Goal: Information Seeking & Learning: Learn about a topic

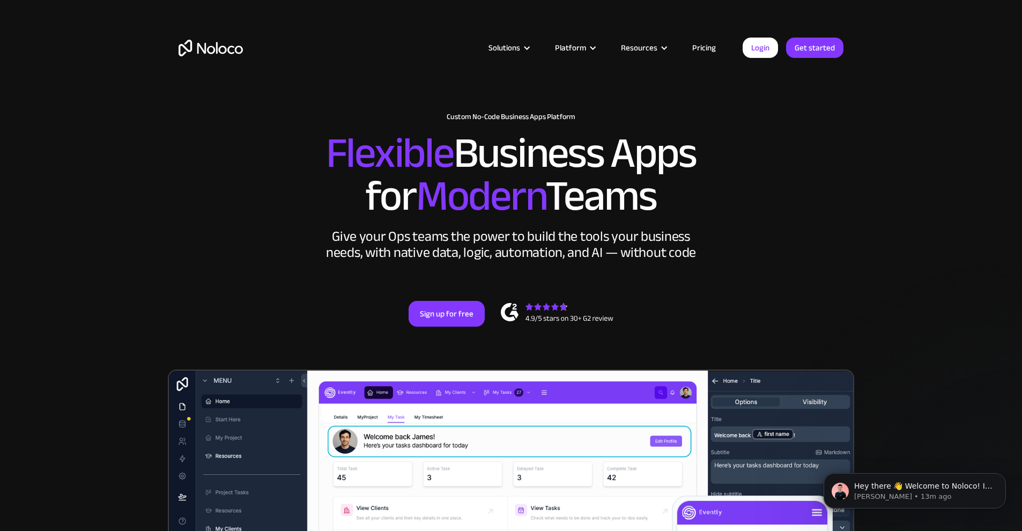
click at [806, 208] on h2 "Flexible Business Apps for Modern Teams" at bounding box center [510, 175] width 665 height 86
click at [753, 175] on h2 "Flexible Business Apps for Modern Teams" at bounding box center [510, 175] width 665 height 86
click at [779, 162] on h2 "Flexible Business Apps for Modern Teams" at bounding box center [510, 175] width 665 height 86
click at [757, 183] on h2 "Flexible Business Apps for Modern Teams" at bounding box center [510, 175] width 665 height 86
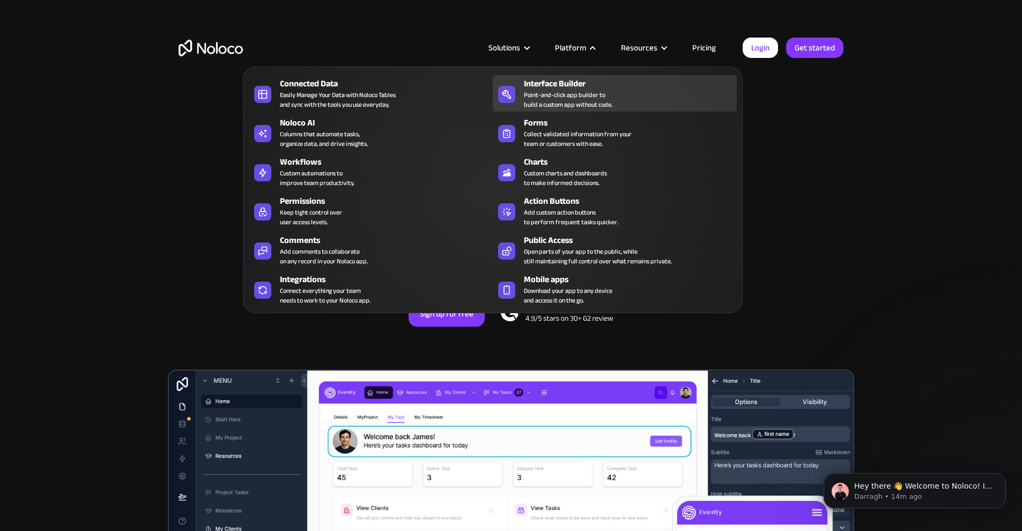
click at [564, 94] on div "Point-and-click app builder to build a custom app without code." at bounding box center [568, 99] width 88 height 19
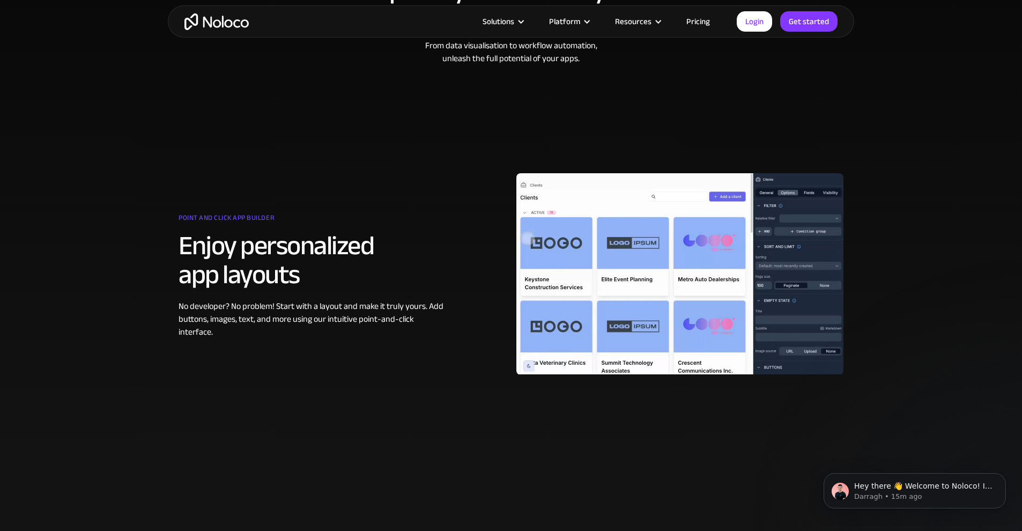
scroll to position [322, 0]
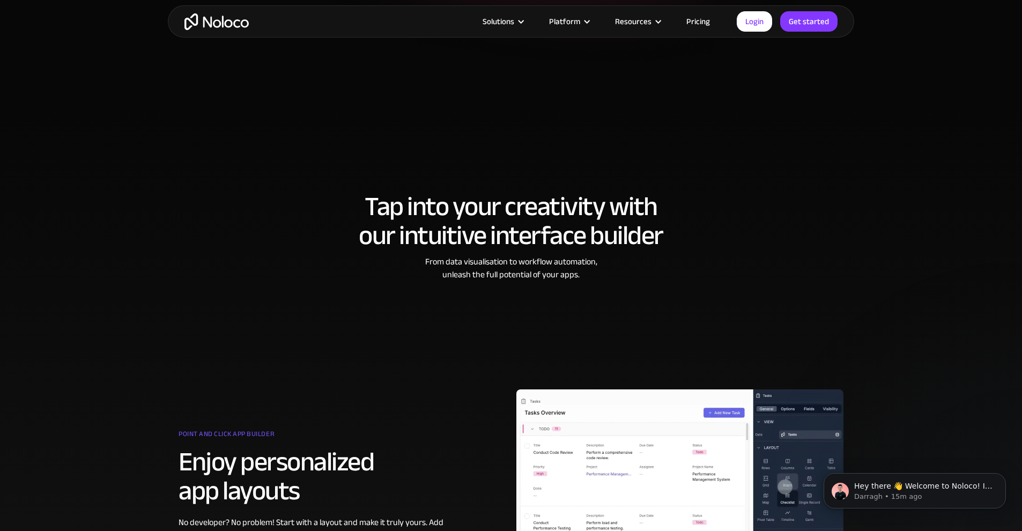
click at [709, 221] on h2 "Tap into your creativity with our intuitive interface builder" at bounding box center [510, 221] width 665 height 58
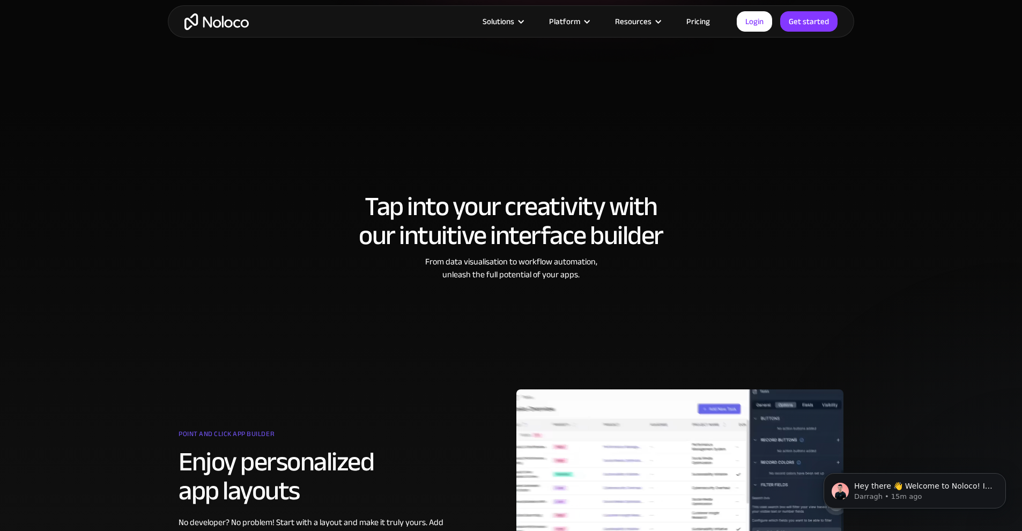
click at [285, 120] on section "Tap into your creativity with our intuitive interface builder From data visuali…" at bounding box center [511, 391] width 1022 height 571
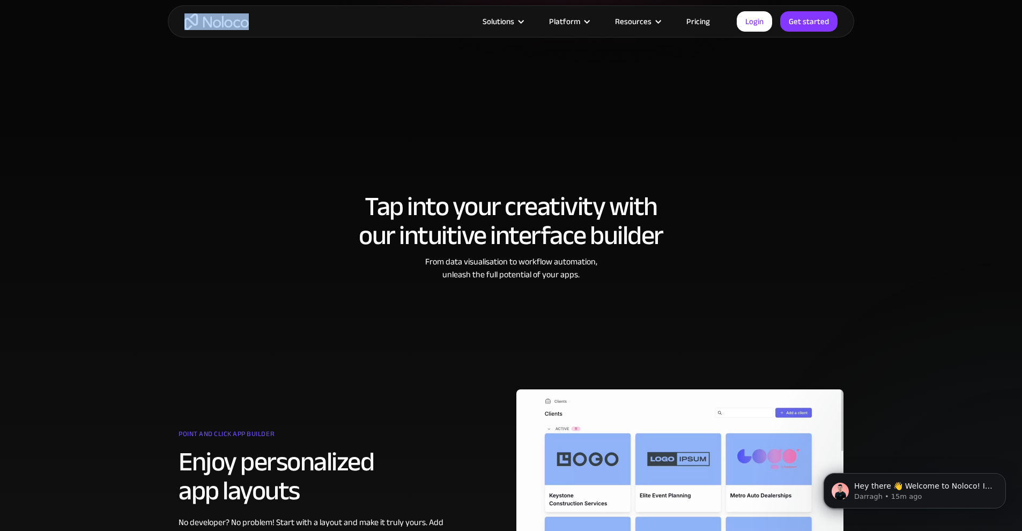
drag, startPoint x: 305, startPoint y: 25, endPoint x: 141, endPoint y: 13, distance: 163.9
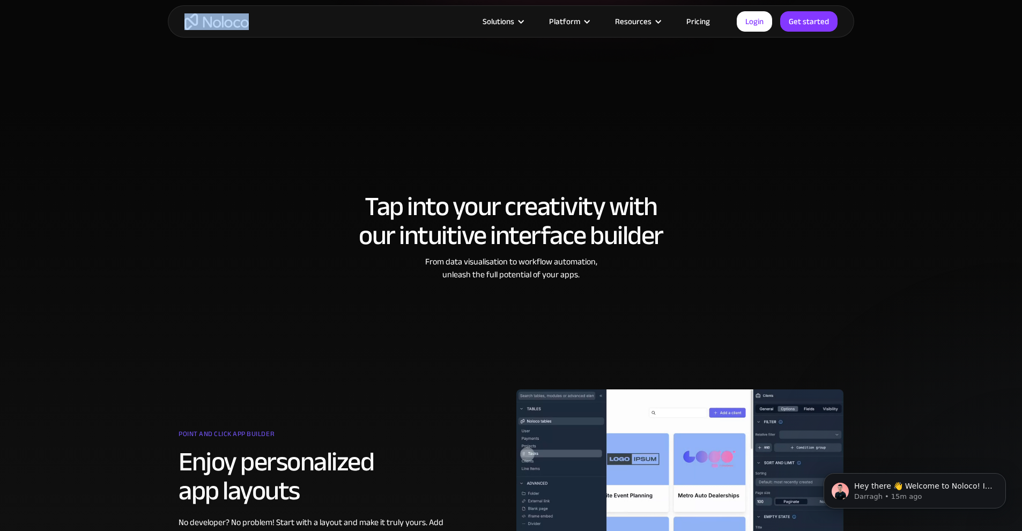
click at [141, 13] on div "Solutions Use Cases Business Types Project Management Keep track of customers, …" at bounding box center [511, 21] width 1022 height 43
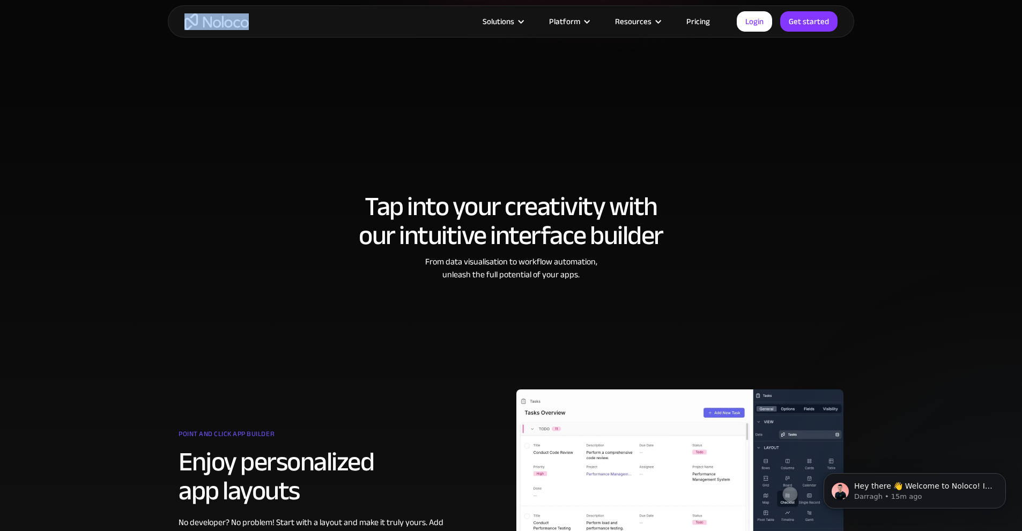
click at [141, 13] on div "Solutions Use Cases Business Types Project Management Keep track of customers, …" at bounding box center [511, 21] width 1022 height 43
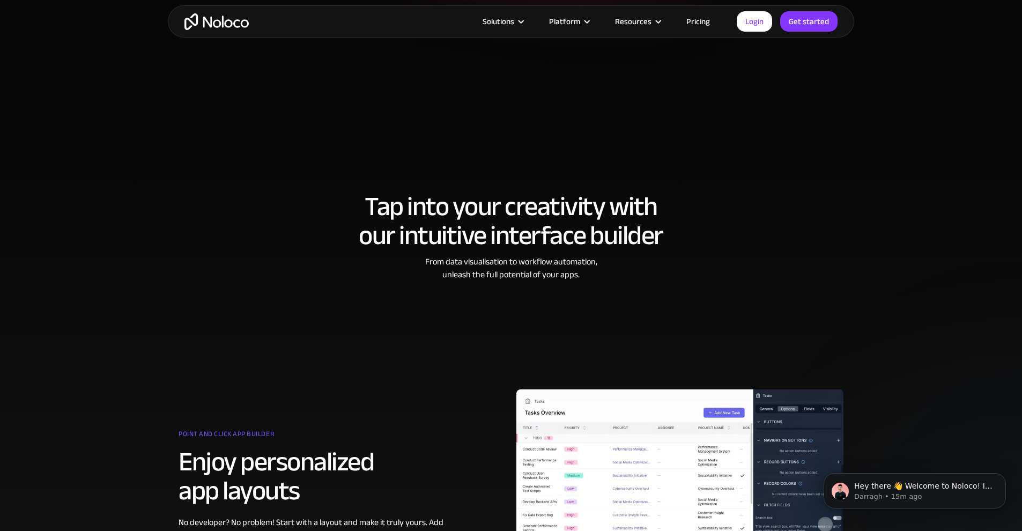
click at [859, 286] on section "Tap into your creativity with our intuitive interface builder From data visuali…" at bounding box center [511, 391] width 1022 height 571
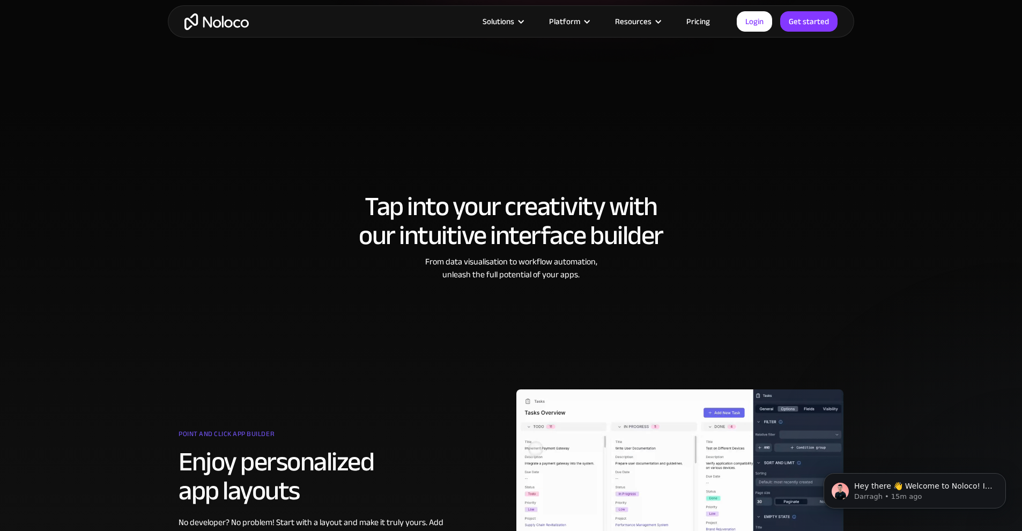
click at [795, 157] on section "Tap into your creativity with our intuitive interface builder From data visuali…" at bounding box center [511, 391] width 1022 height 571
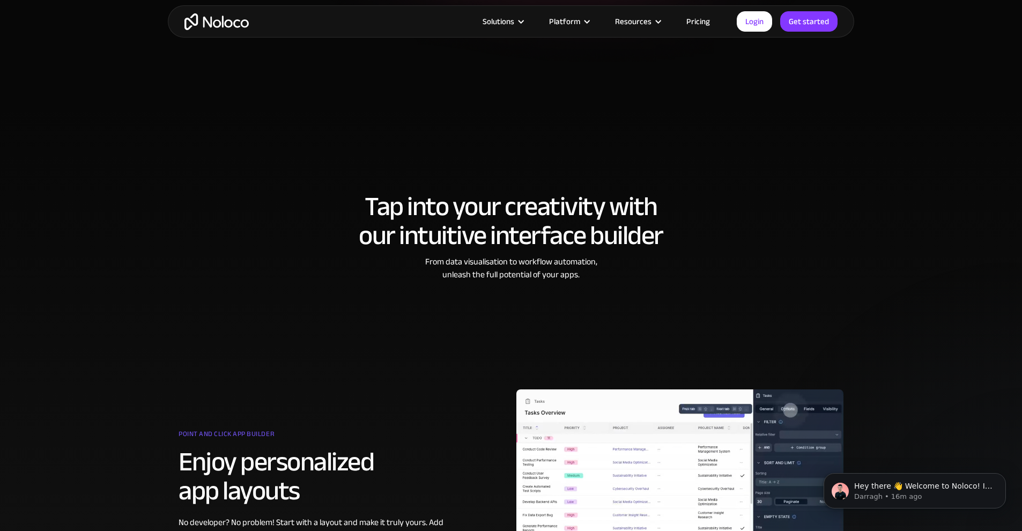
click at [890, 135] on section "Tap into your creativity with our intuitive interface builder From data visuali…" at bounding box center [511, 391] width 1022 height 571
